Goal: Communication & Community: Answer question/provide support

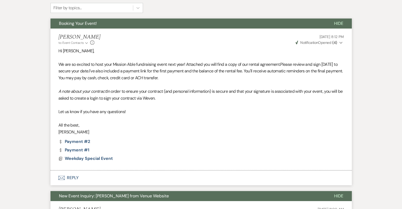
click at [219, 137] on li "[PERSON_NAME] to: Event Contacts Expand Info [DATE] 8:12 PM Weven Check Notific…" at bounding box center [200, 100] width 301 height 142
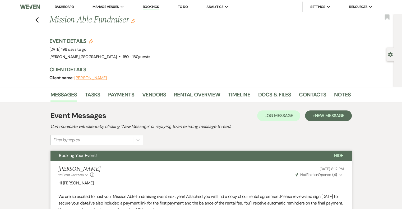
click at [66, 5] on link "Dashboard" at bounding box center [64, 6] width 19 height 4
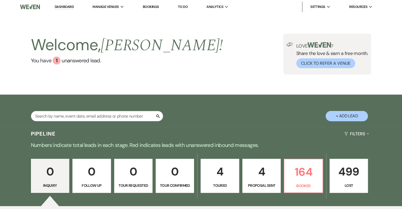
click at [234, 174] on p "4" at bounding box center [219, 172] width 31 height 18
select select "5"
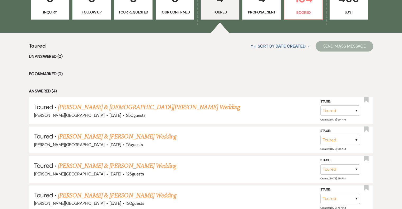
scroll to position [185, 0]
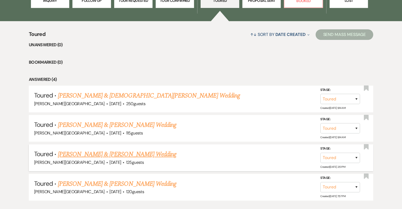
click at [158, 156] on link "[PERSON_NAME] & [PERSON_NAME] Wedding" at bounding box center [117, 155] width 118 height 10
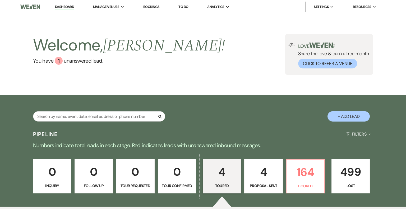
select select "5"
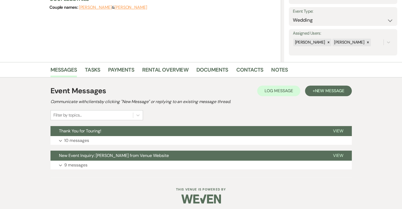
scroll to position [73, 0]
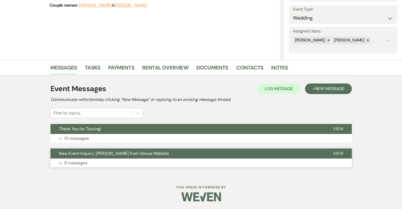
click at [75, 164] on p "9 messages" at bounding box center [75, 163] width 23 height 7
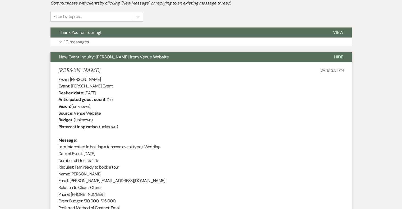
scroll to position [126, 0]
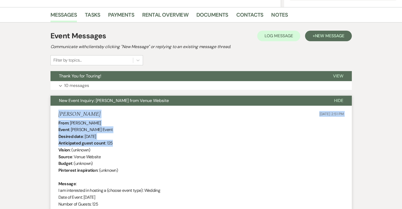
drag, startPoint x: 59, startPoint y: 113, endPoint x: 142, endPoint y: 145, distance: 88.1
click at [142, 145] on li "[PERSON_NAME] [DATE] 2:51 PM From : [PERSON_NAME][GEOGRAPHIC_DATA] Event : [PER…" at bounding box center [200, 197] width 301 height 182
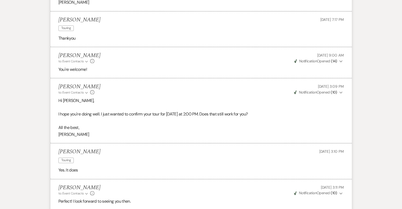
scroll to position [705, 0]
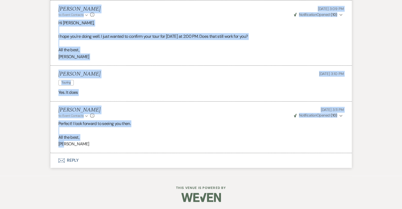
click at [124, 144] on p "[PERSON_NAME]" at bounding box center [200, 144] width 285 height 7
copy ul "[PERSON_NAME] [DATE] 2:51 PM From : [PERSON_NAME][GEOGRAPHIC_DATA] Event : [PER…"
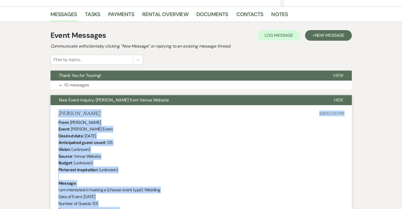
scroll to position [159, 0]
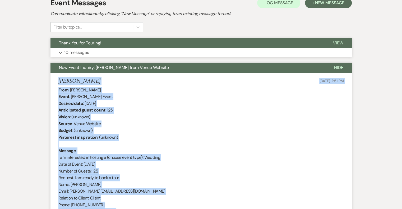
click at [61, 52] on icon "Expand" at bounding box center [60, 53] width 3 height 2
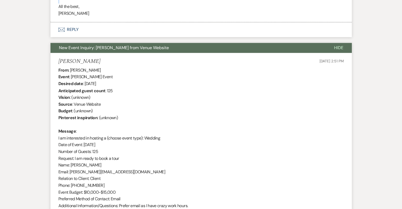
scroll to position [908, 0]
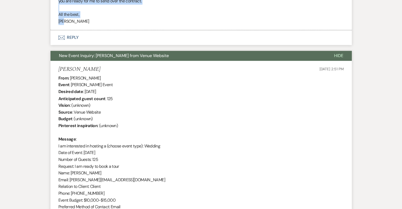
drag, startPoint x: 58, startPoint y: 70, endPoint x: 153, endPoint y: 21, distance: 106.5
copy ul "Lo Ipsumdol, Sitam con adi elitse do eiu tem incid utlab. Et dol magna aliquae …"
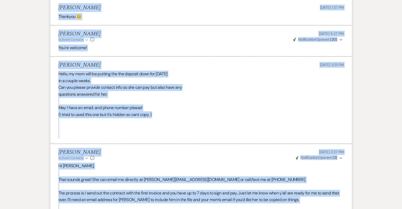
scroll to position [617, 0]
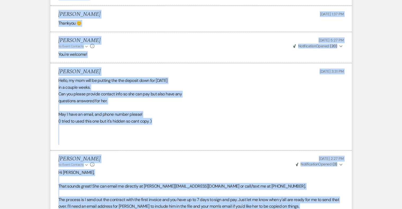
click at [206, 149] on li "[PERSON_NAME] [DATE] 3:31 PM Hello, my mom will be putting the the deposit down…" at bounding box center [200, 106] width 301 height 87
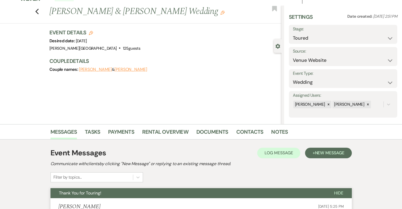
scroll to position [0, 0]
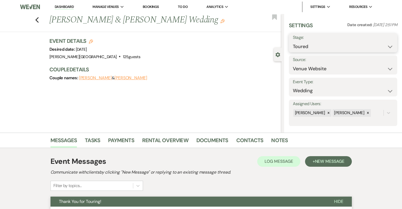
click at [311, 47] on select "Inquiry Follow Up Tour Requested Tour Confirmed Toured Proposal Sent Booked Lost" at bounding box center [343, 46] width 100 height 10
select select "6"
click at [293, 41] on select "Inquiry Follow Up Tour Requested Tour Confirmed Toured Proposal Sent Booked Lost" at bounding box center [343, 46] width 100 height 10
click at [379, 42] on button "Save" at bounding box center [386, 43] width 22 height 11
click at [61, 4] on li "Dashboard" at bounding box center [64, 7] width 24 height 11
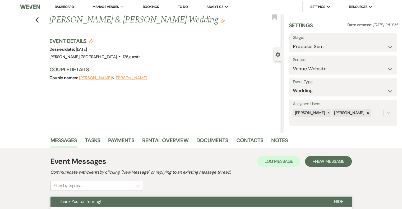
click at [62, 6] on link "Dashboard" at bounding box center [64, 6] width 19 height 5
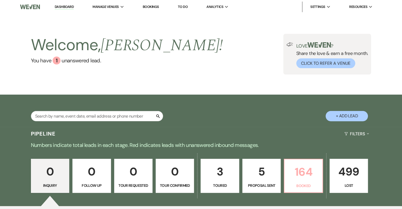
click at [315, 180] on p "164" at bounding box center [303, 172] width 31 height 18
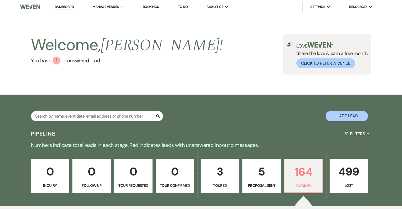
scroll to position [132, 0]
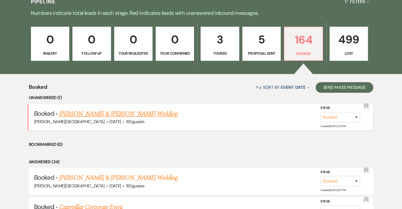
click at [113, 115] on link "[PERSON_NAME] & [PERSON_NAME] Wedding" at bounding box center [118, 114] width 118 height 10
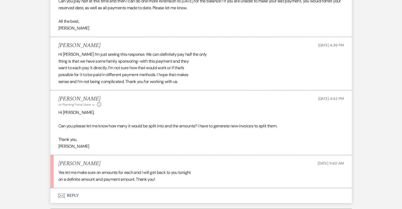
scroll to position [291, 0]
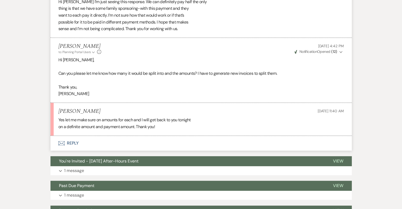
click at [72, 141] on button "Envelope Reply" at bounding box center [200, 143] width 301 height 15
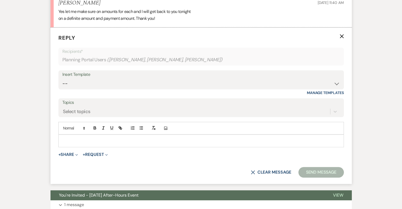
scroll to position [400, 0]
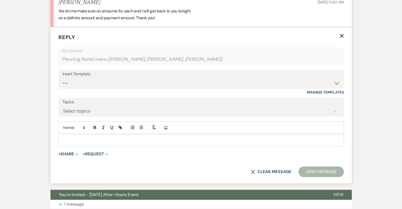
click at [76, 141] on p at bounding box center [201, 140] width 277 height 6
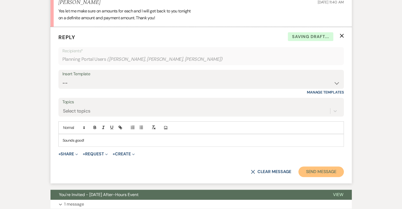
click at [321, 171] on button "Send Message" at bounding box center [320, 172] width 45 height 11
